Goal: Register for event/course

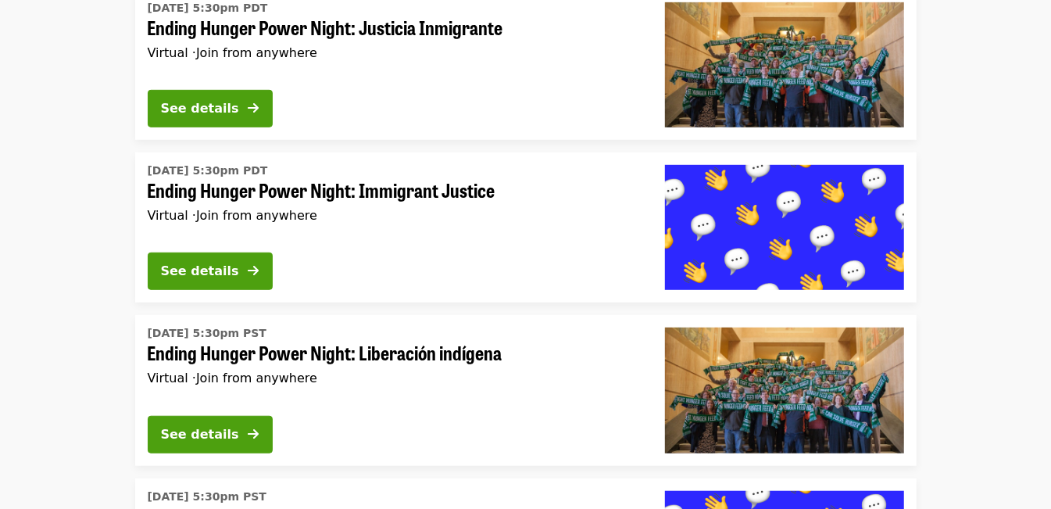
scroll to position [521, 0]
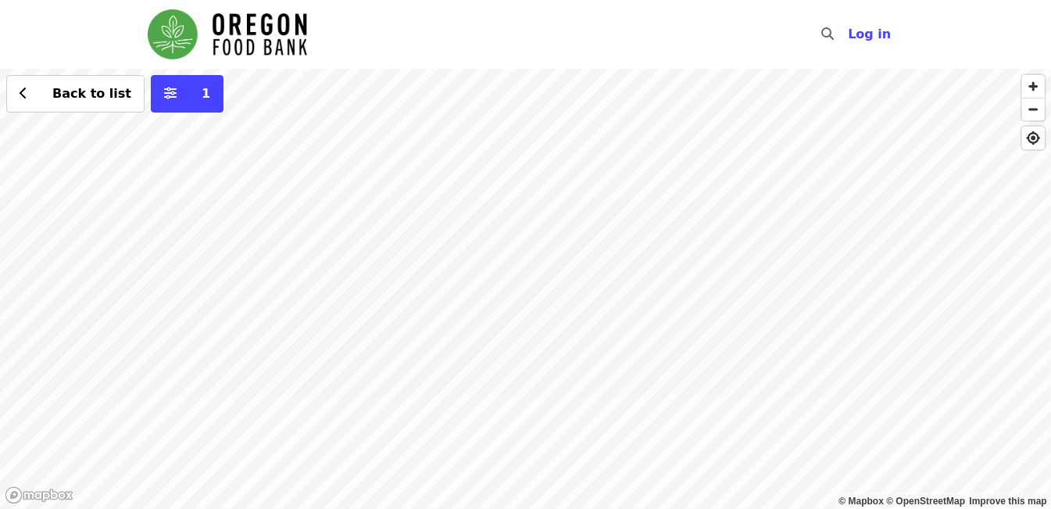
click at [360, 400] on div "Back to list 1" at bounding box center [525, 289] width 1051 height 440
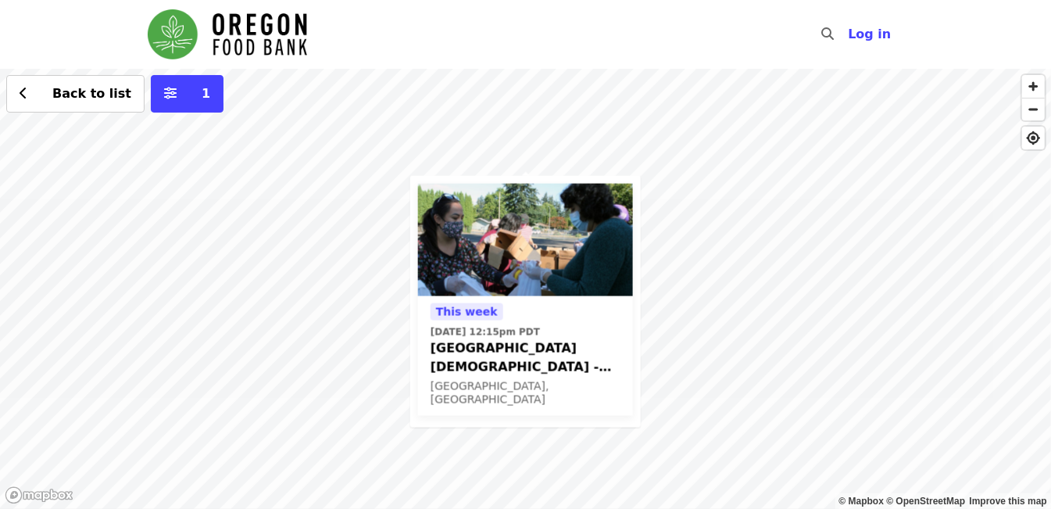
click at [484, 342] on span "[GEOGRAPHIC_DATA][DEMOGRAPHIC_DATA] - Free Food Market (16+)" at bounding box center [526, 358] width 190 height 38
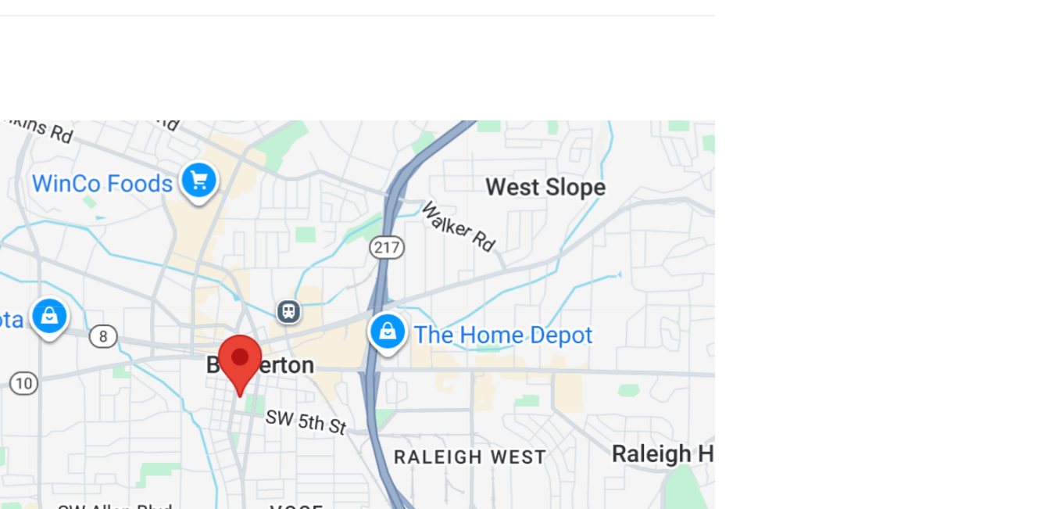
scroll to position [1191, 0]
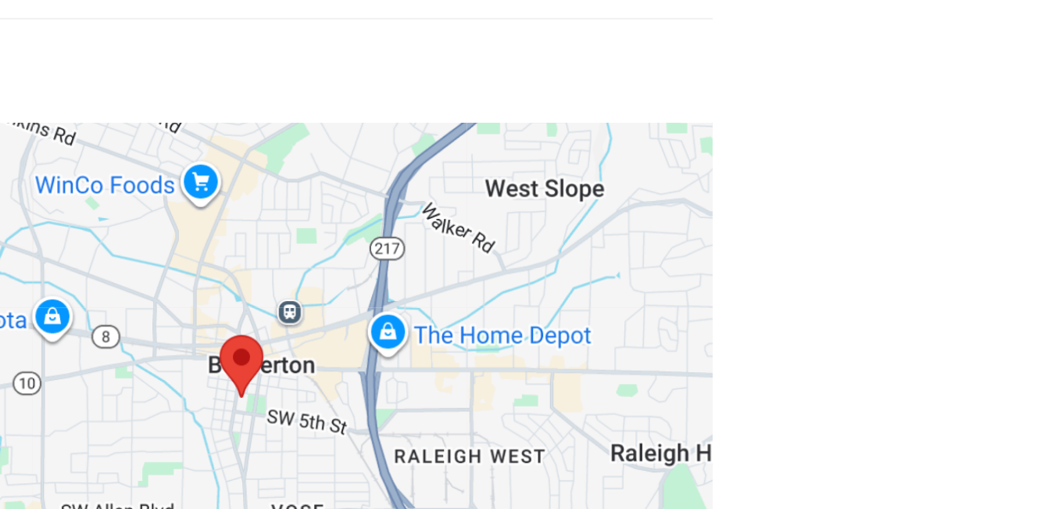
click at [369, 364] on img at bounding box center [365, 378] width 20 height 29
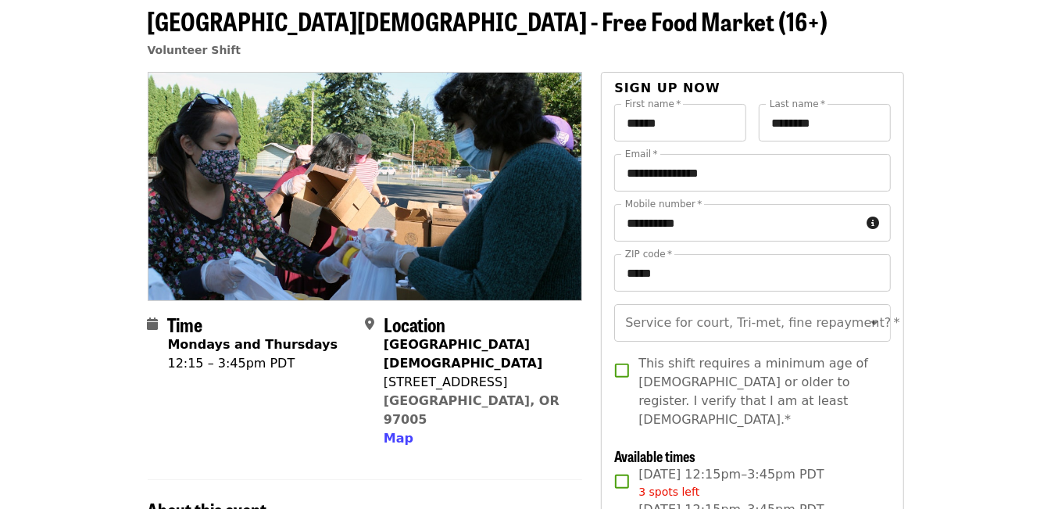
scroll to position [76, 0]
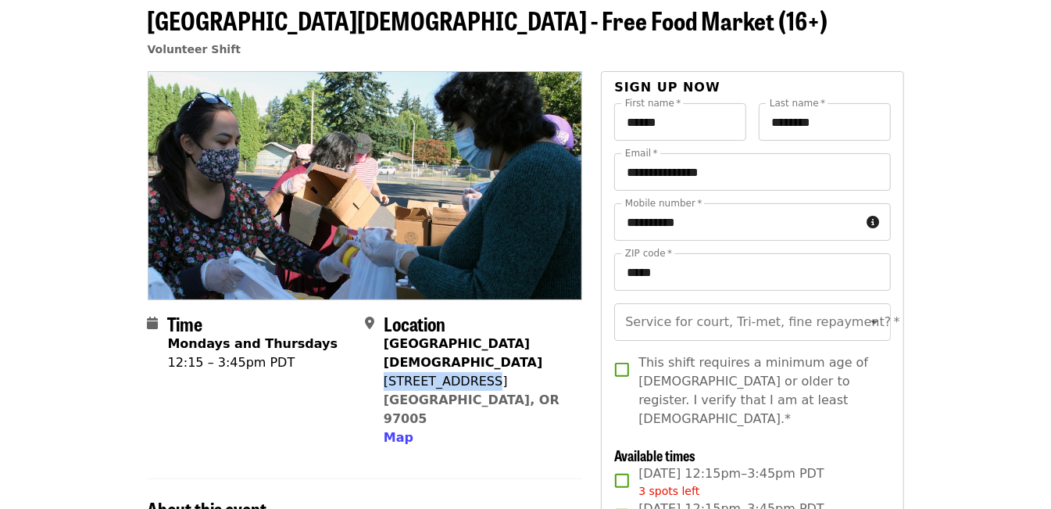
drag, startPoint x: 384, startPoint y: 375, endPoint x: 474, endPoint y: 378, distance: 90.7
click at [474, 378] on div "[STREET_ADDRESS]" at bounding box center [477, 381] width 186 height 19
drag, startPoint x: 474, startPoint y: 378, endPoint x: 403, endPoint y: 419, distance: 82.6
click at [403, 430] on span "Map" at bounding box center [399, 437] width 30 height 15
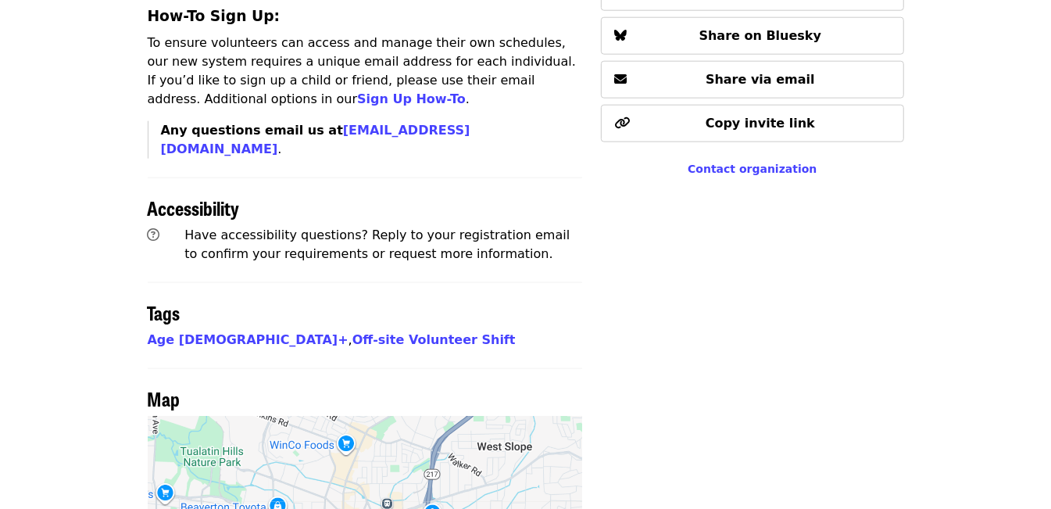
scroll to position [1333, 0]
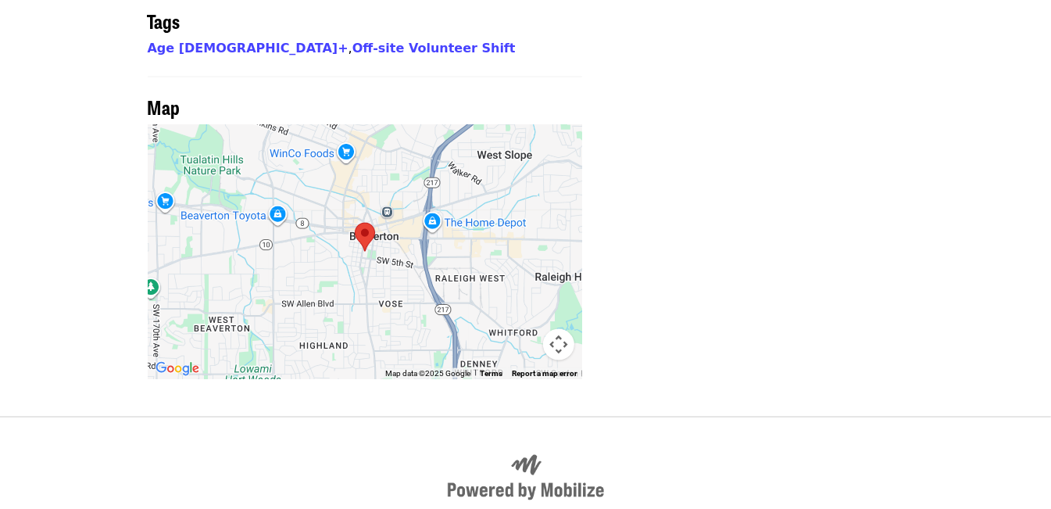
click at [370, 192] on div at bounding box center [365, 252] width 435 height 254
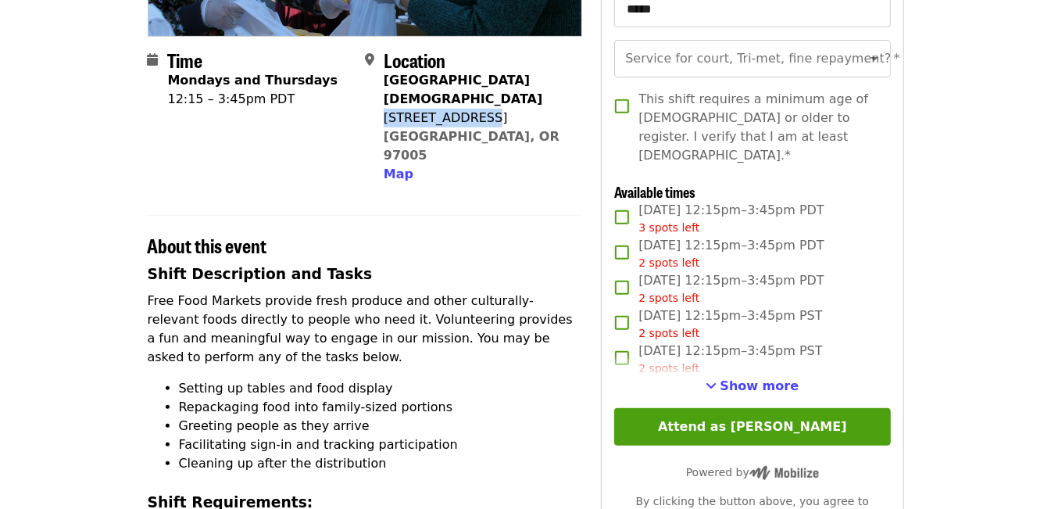
scroll to position [337, 0]
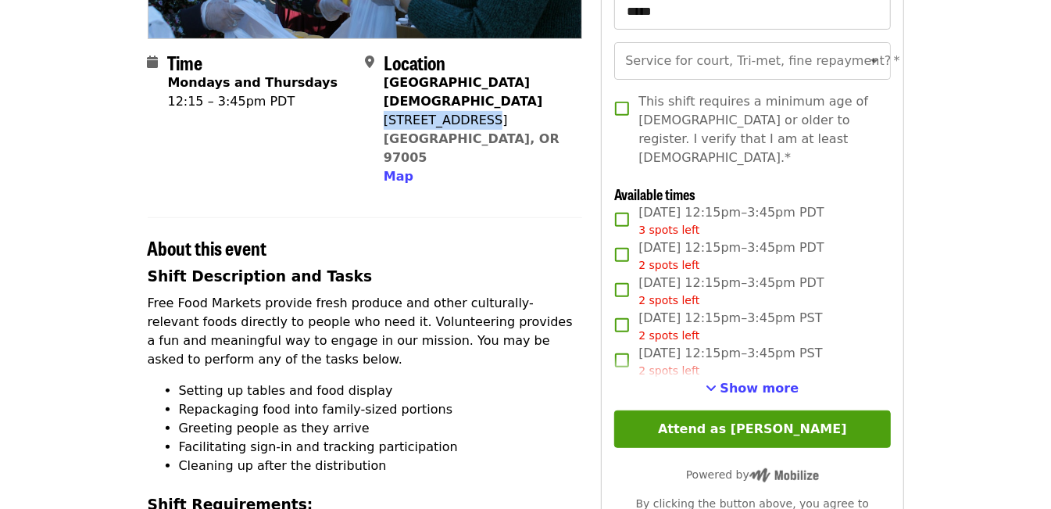
copy div "[STREET_ADDRESS]"
drag, startPoint x: 449, startPoint y: 116, endPoint x: 349, endPoint y: 154, distance: 106.9
click at [349, 154] on div "Time Mondays and Thursdays 12:15 – 3:45pm PDT" at bounding box center [250, 119] width 205 height 135
drag, startPoint x: 383, startPoint y: 119, endPoint x: 477, endPoint y: 120, distance: 93.8
click at [477, 120] on div "[STREET_ADDRESS]" at bounding box center [477, 120] width 186 height 19
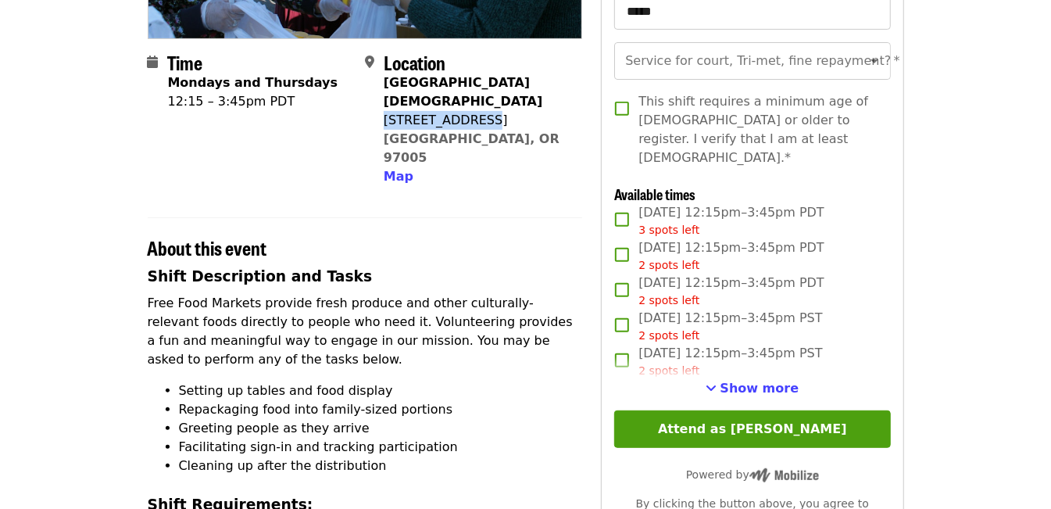
drag, startPoint x: 477, startPoint y: 120, endPoint x: 467, endPoint y: 122, distance: 9.5
copy div "[STREET_ADDRESS]"
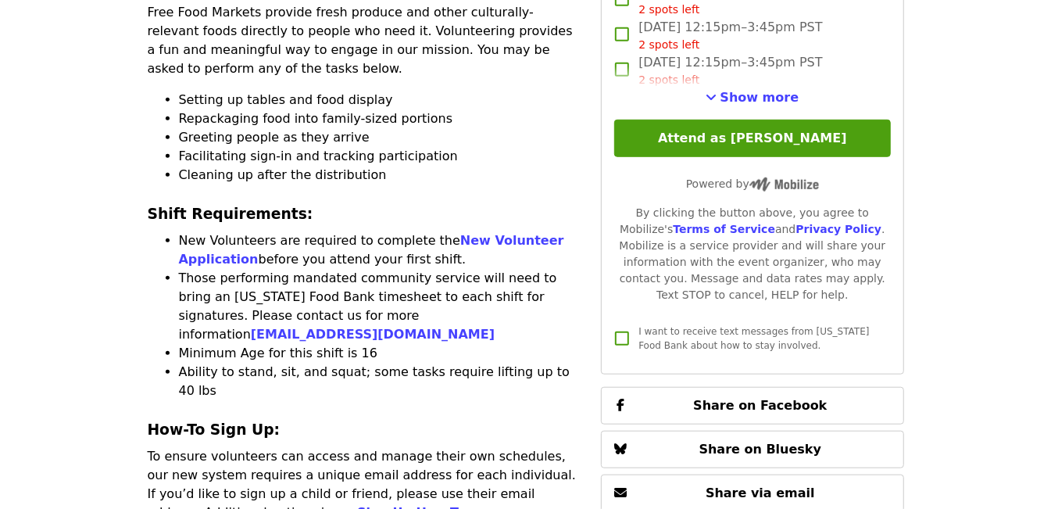
scroll to position [611, 0]
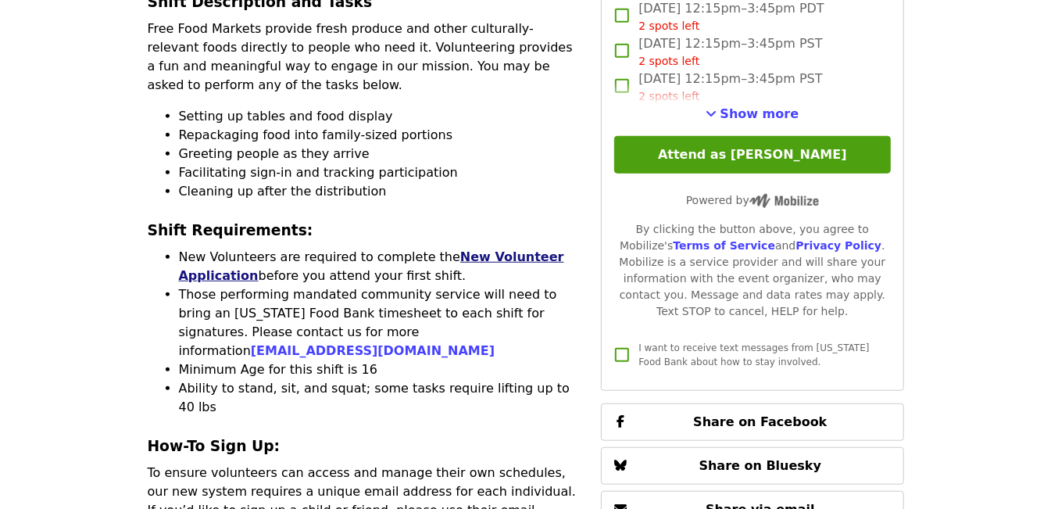
click at [491, 249] on link "New Volunteer Application" at bounding box center [371, 266] width 385 height 34
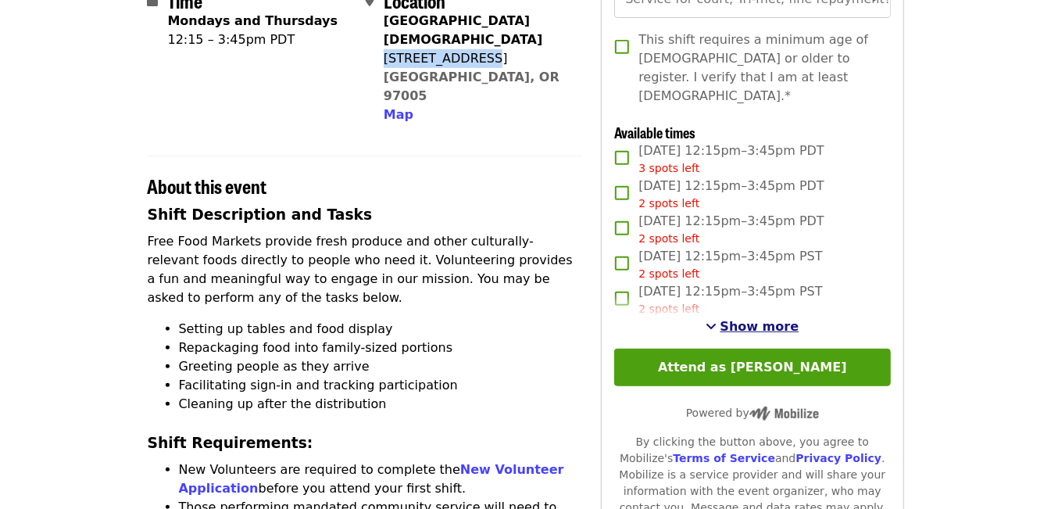
scroll to position [397, 0]
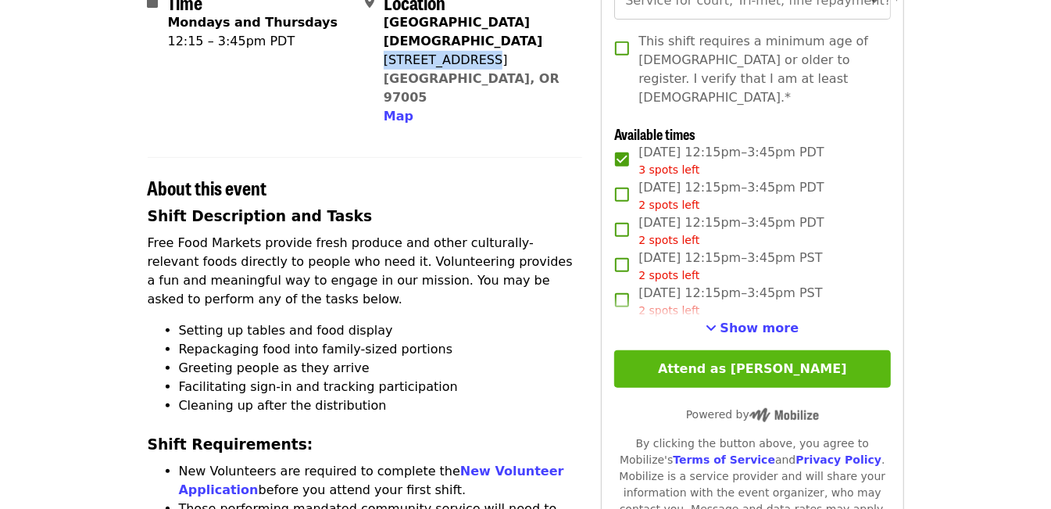
click at [771, 353] on button "Attend as [PERSON_NAME]" at bounding box center [752, 369] width 276 height 38
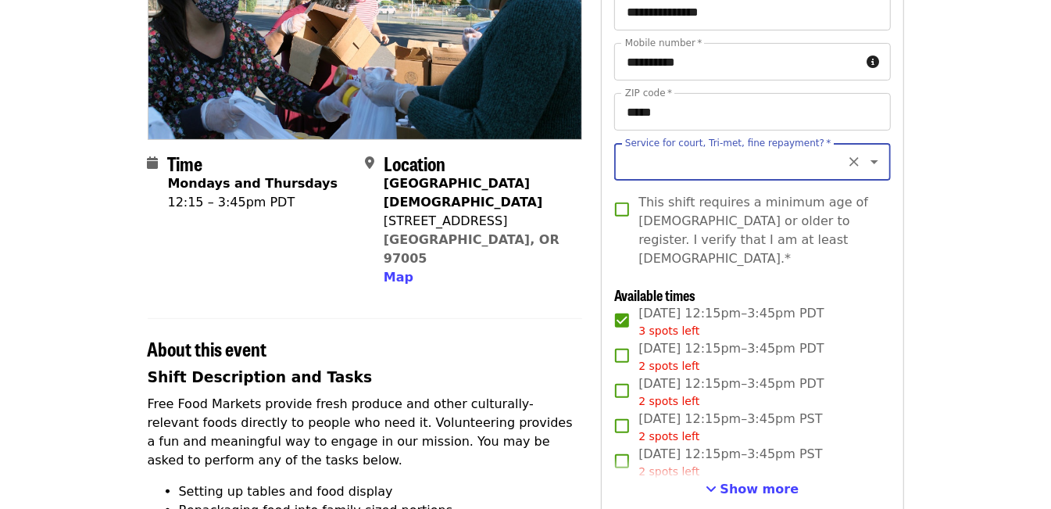
scroll to position [200, 0]
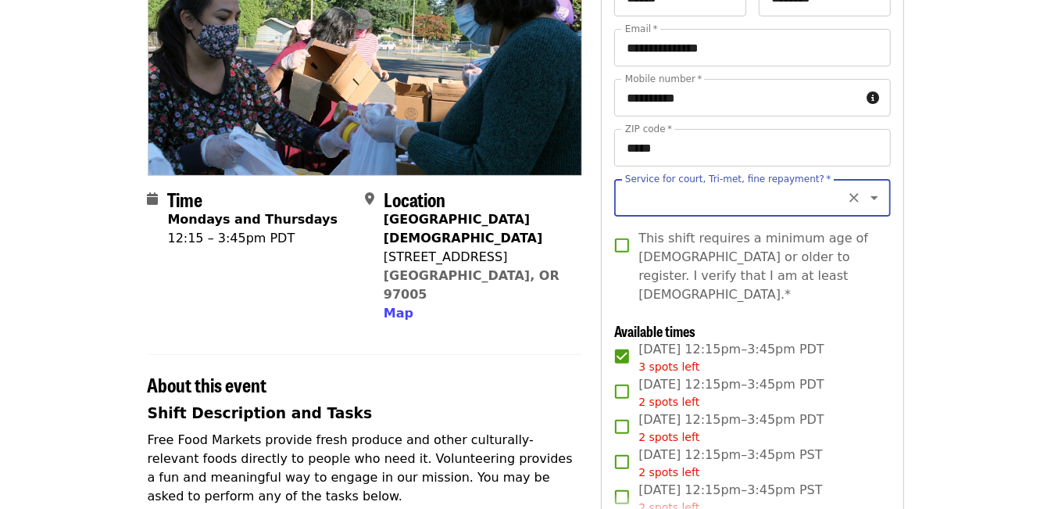
click at [865, 199] on icon "Open" at bounding box center [874, 197] width 19 height 19
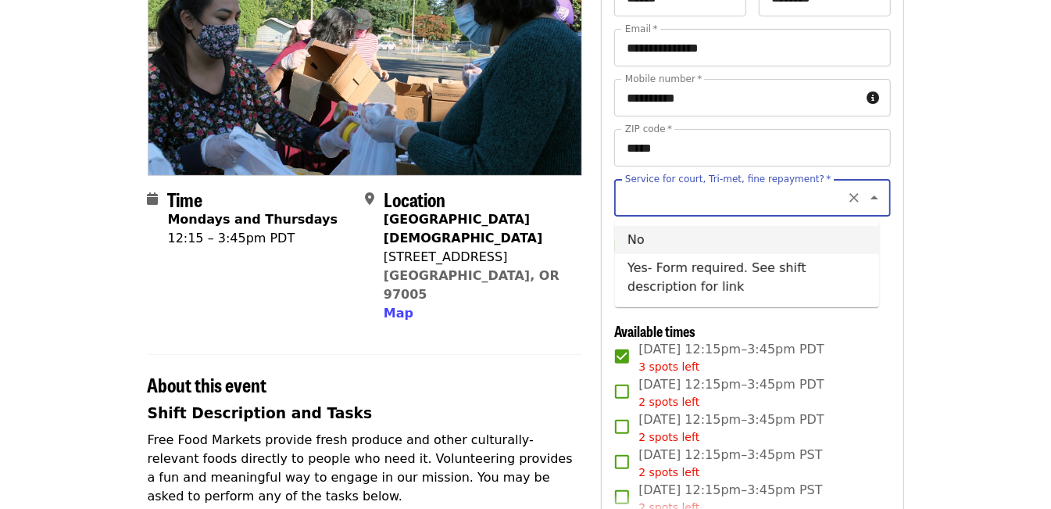
click at [636, 242] on li "No" at bounding box center [747, 240] width 264 height 28
type input "**"
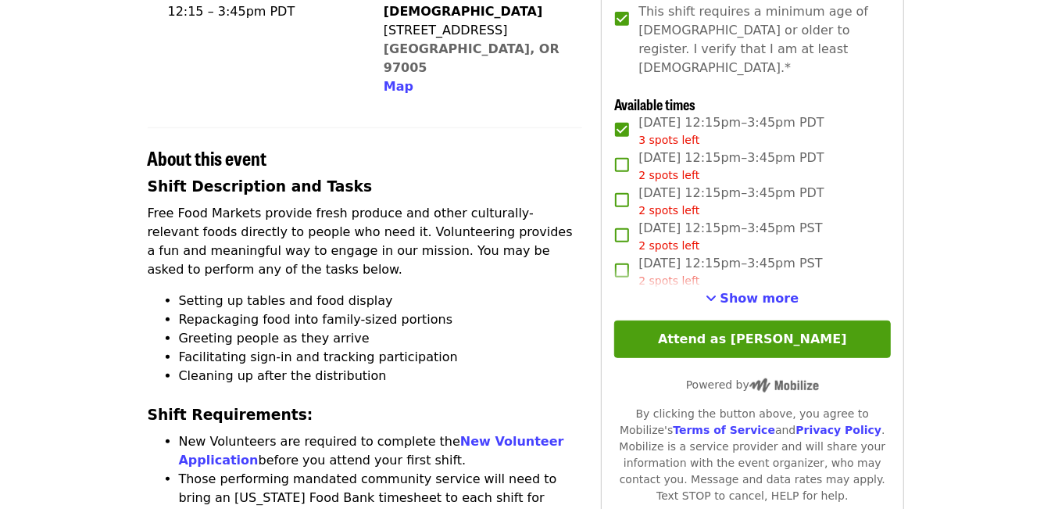
scroll to position [442, 0]
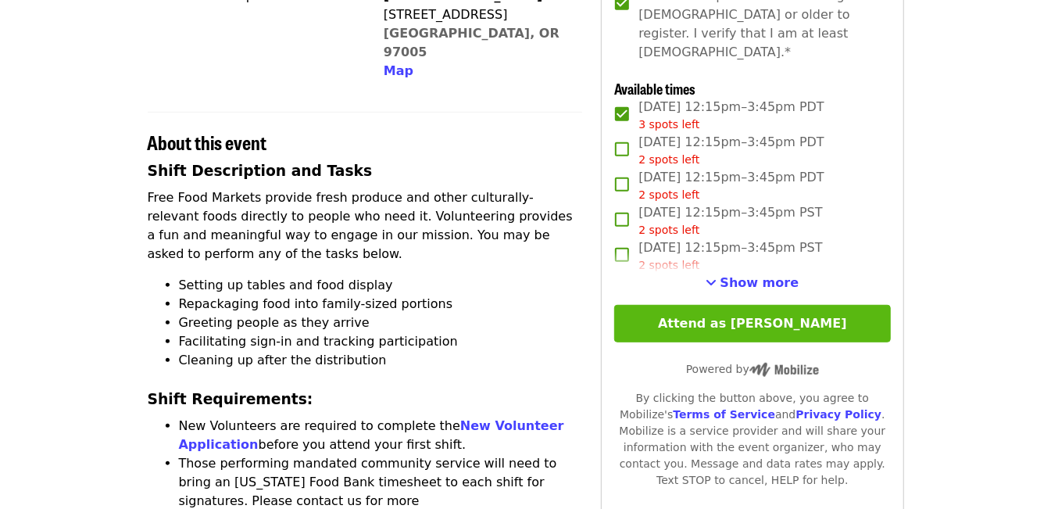
click at [750, 310] on button "Attend as [PERSON_NAME]" at bounding box center [752, 324] width 276 height 38
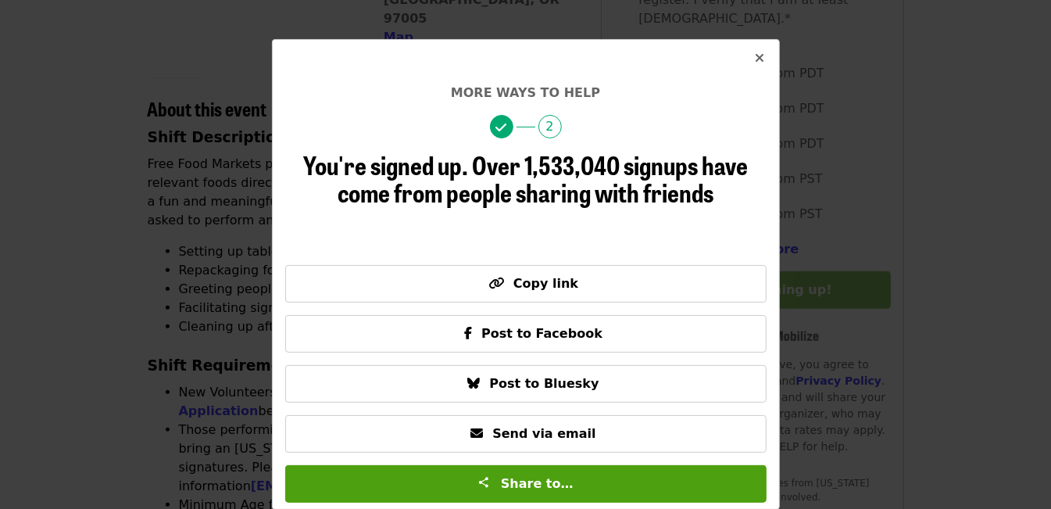
scroll to position [529, 0]
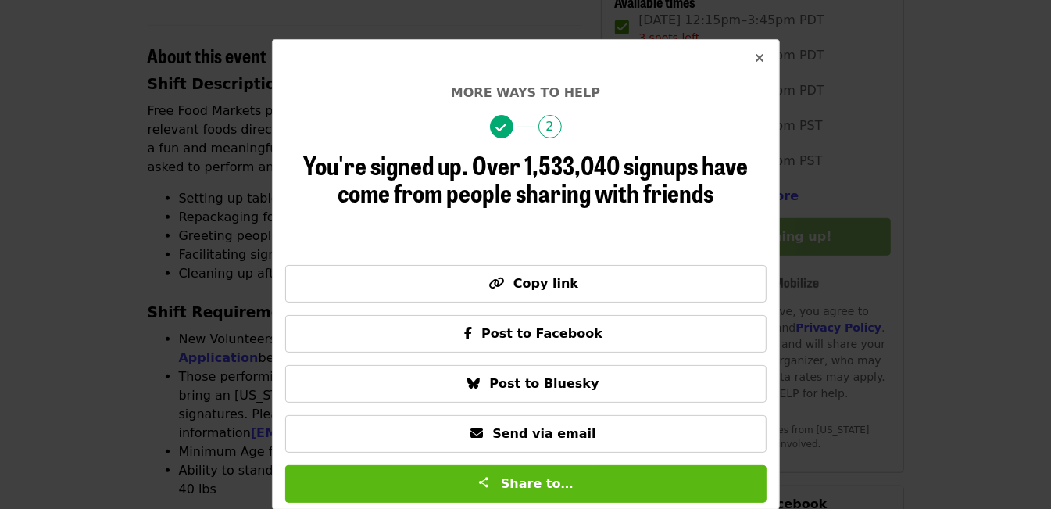
click at [522, 480] on span "Share to…" at bounding box center [537, 483] width 73 height 15
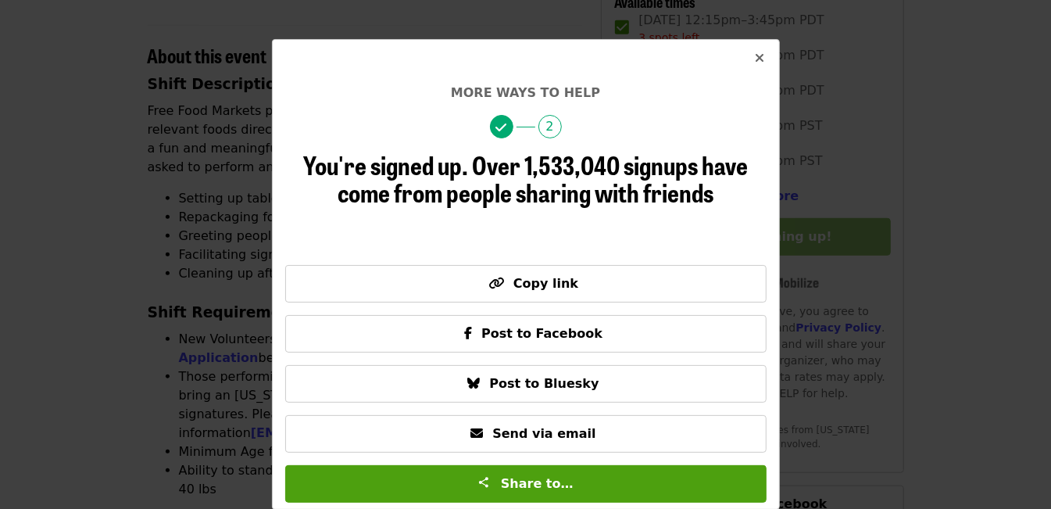
click at [756, 56] on icon "times icon" at bounding box center [760, 58] width 9 height 15
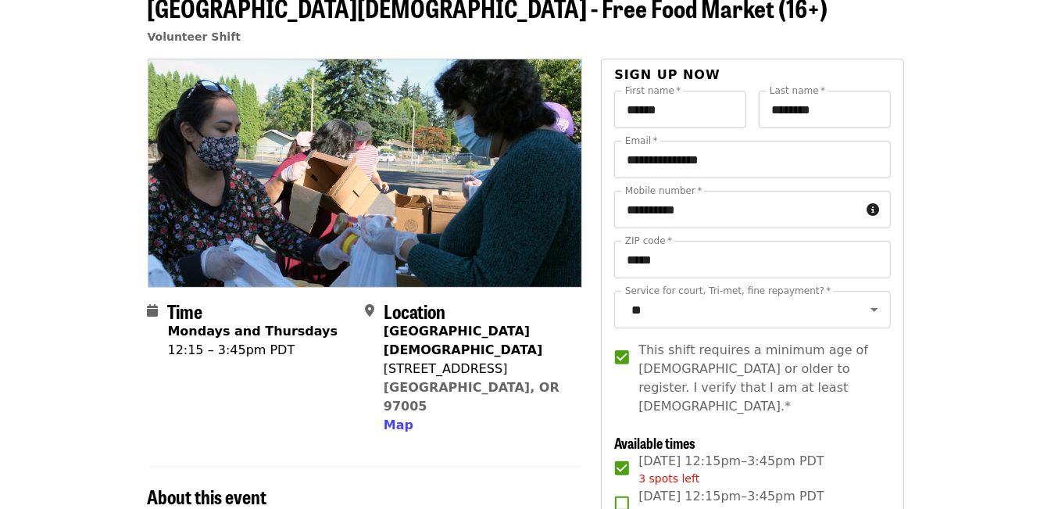
scroll to position [90, 0]
